Goal: Task Accomplishment & Management: Use online tool/utility

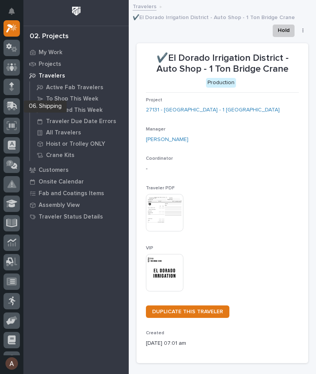
click at [13, 104] on icon at bounding box center [12, 105] width 10 height 7
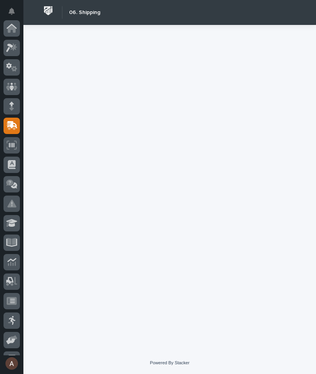
scroll to position [93, 0]
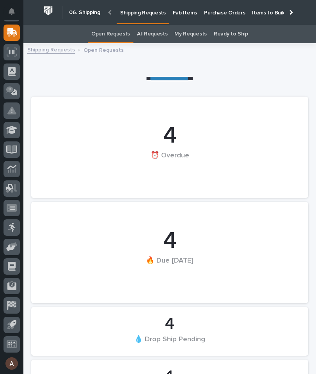
click at [182, 9] on p "Fab Items" at bounding box center [185, 8] width 24 height 16
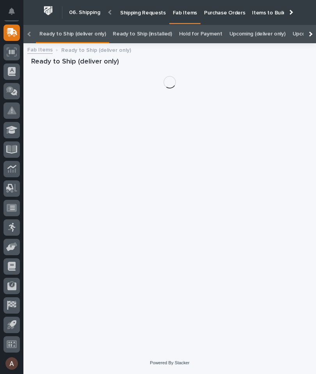
scroll to position [0, -94]
click at [315, 25] on div at bounding box center [309, 34] width 12 height 18
click at [224, 25] on link "All" at bounding box center [226, 34] width 5 height 18
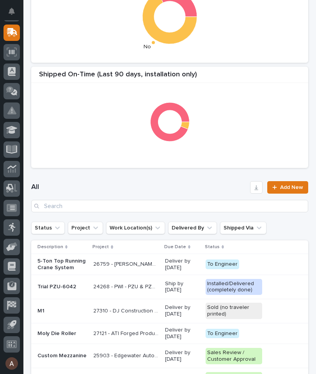
scroll to position [207, 0]
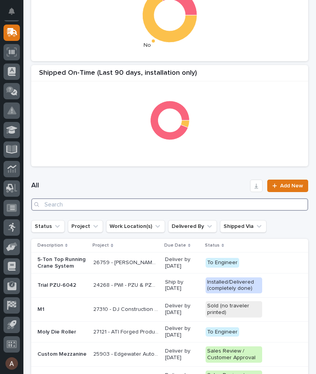
click at [164, 206] on input "Search" at bounding box center [169, 204] width 277 height 12
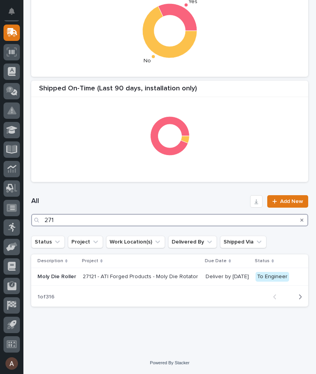
scroll to position [191, 0]
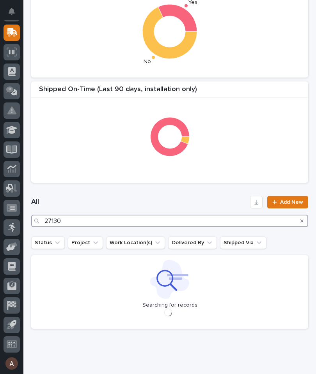
type input "27130"
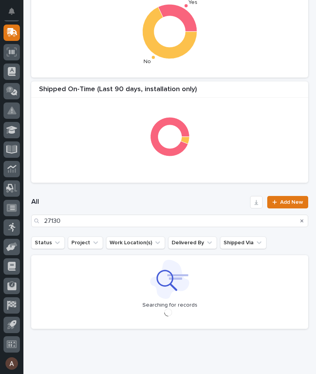
click at [218, 189] on div "All 27130 Add New" at bounding box center [169, 212] width 277 height 50
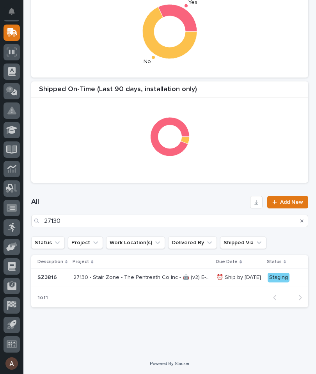
click at [46, 279] on p "SZ3816" at bounding box center [52, 277] width 30 height 7
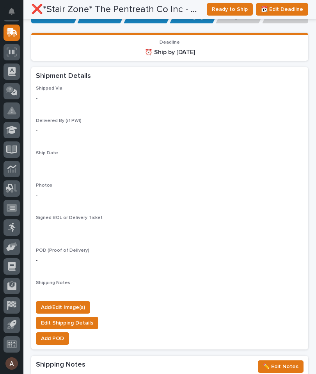
click at [79, 303] on span "Add/Edit Image(s)" at bounding box center [63, 307] width 44 height 9
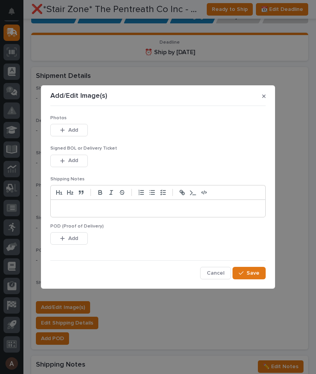
click at [82, 135] on button "Add" at bounding box center [68, 130] width 37 height 12
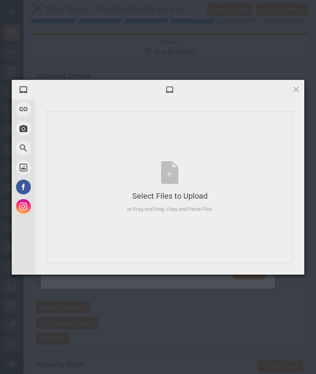
click at [221, 143] on div "Select Files to Upload or Drag and Drop, Copy and Paste Files" at bounding box center [170, 187] width 246 height 152
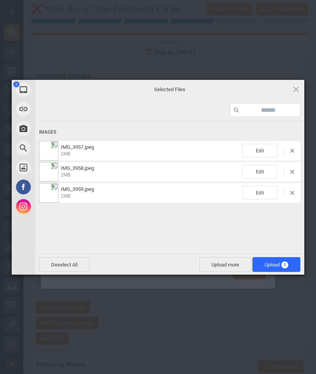
click at [284, 264] on span "3" at bounding box center [284, 265] width 7 height 7
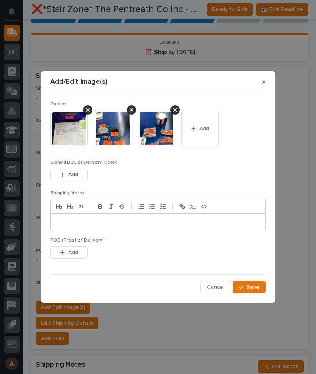
click at [260, 285] on button "Save" at bounding box center [248, 287] width 33 height 12
